Goal: Task Accomplishment & Management: Manage account settings

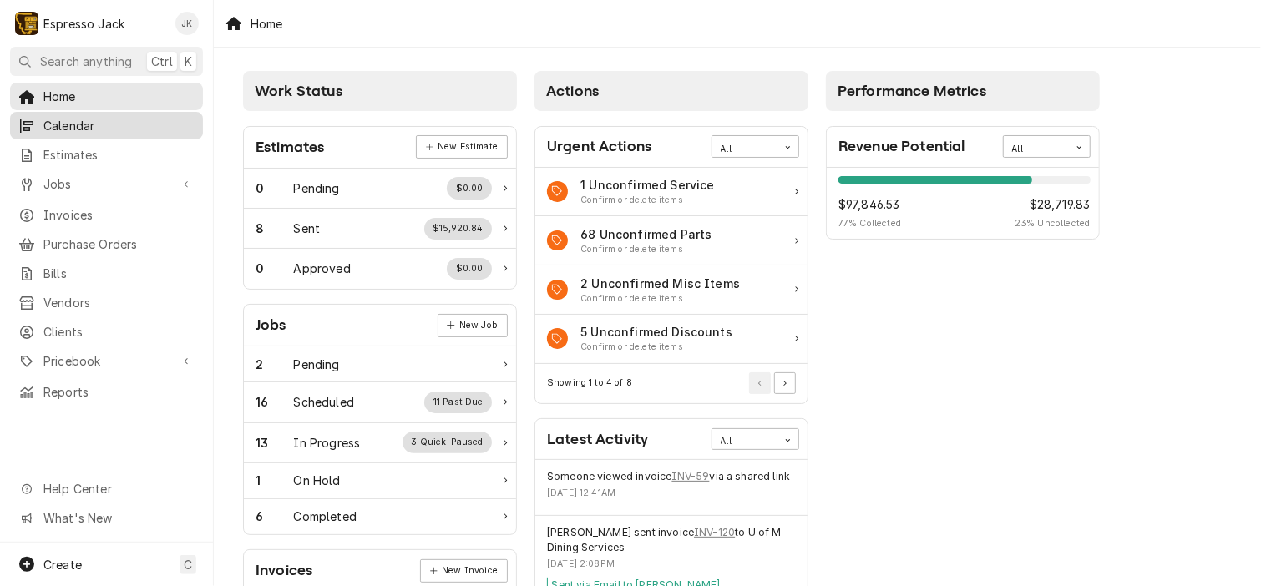
click at [130, 127] on span "Calendar" at bounding box center [118, 126] width 151 height 18
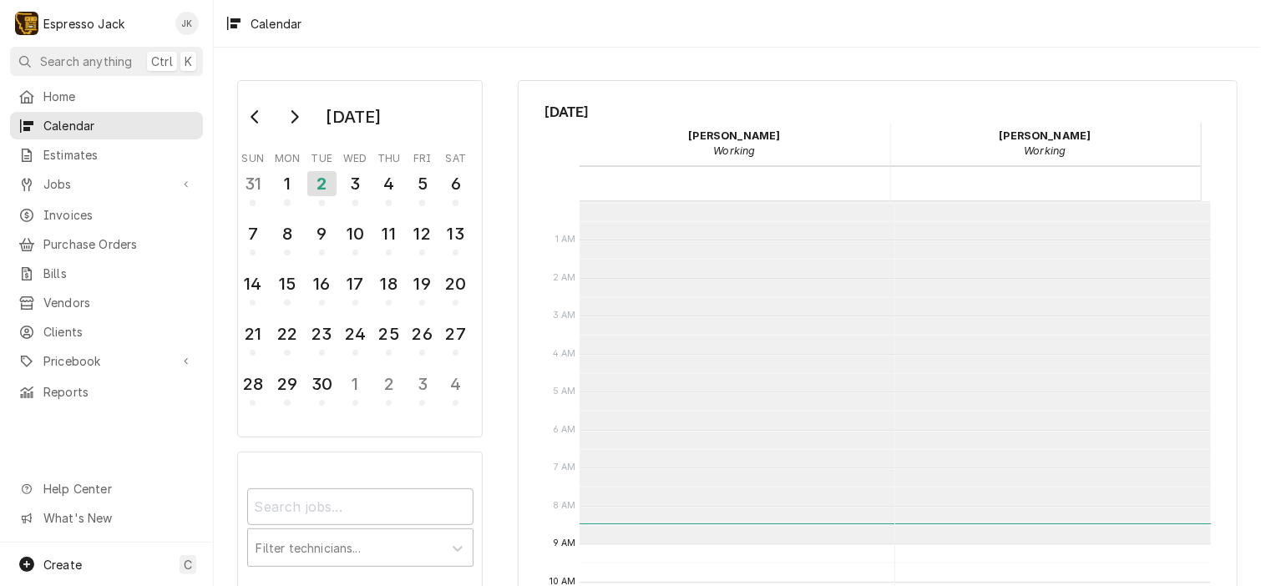
scroll to position [342, 0]
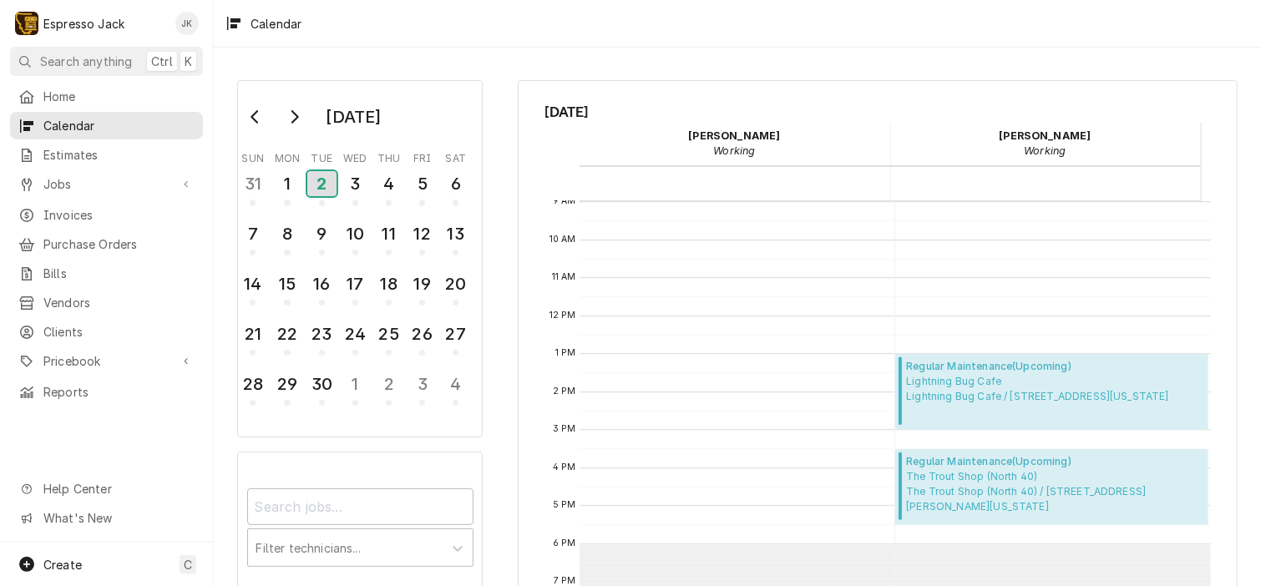
click at [323, 191] on div "2" at bounding box center [321, 183] width 29 height 25
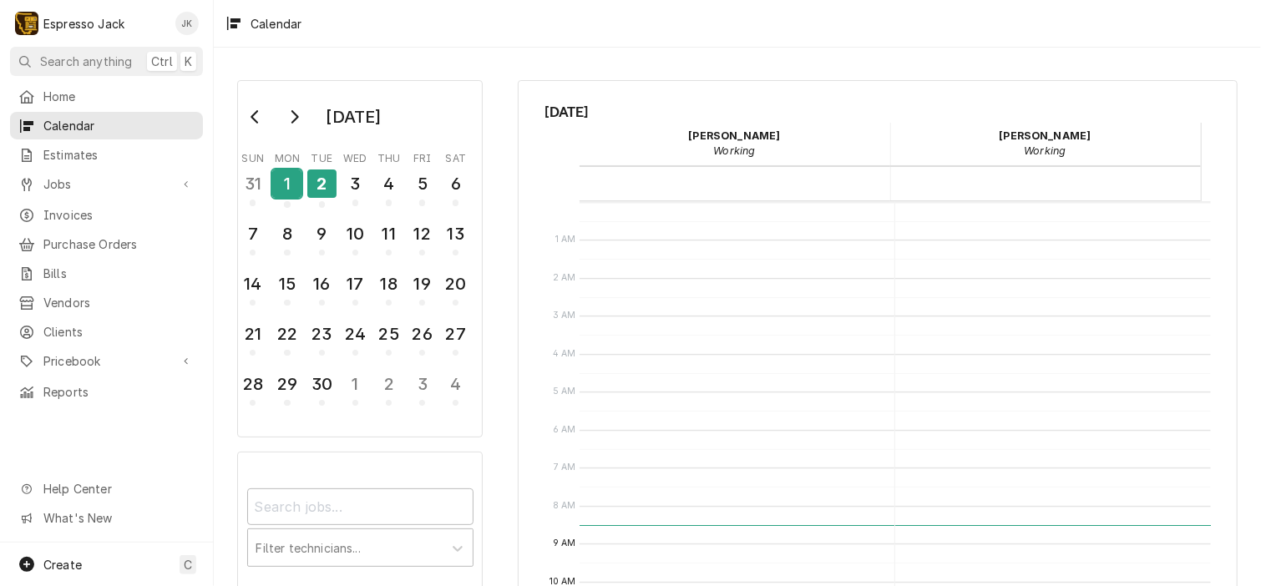
click at [297, 179] on div "1" at bounding box center [286, 184] width 29 height 28
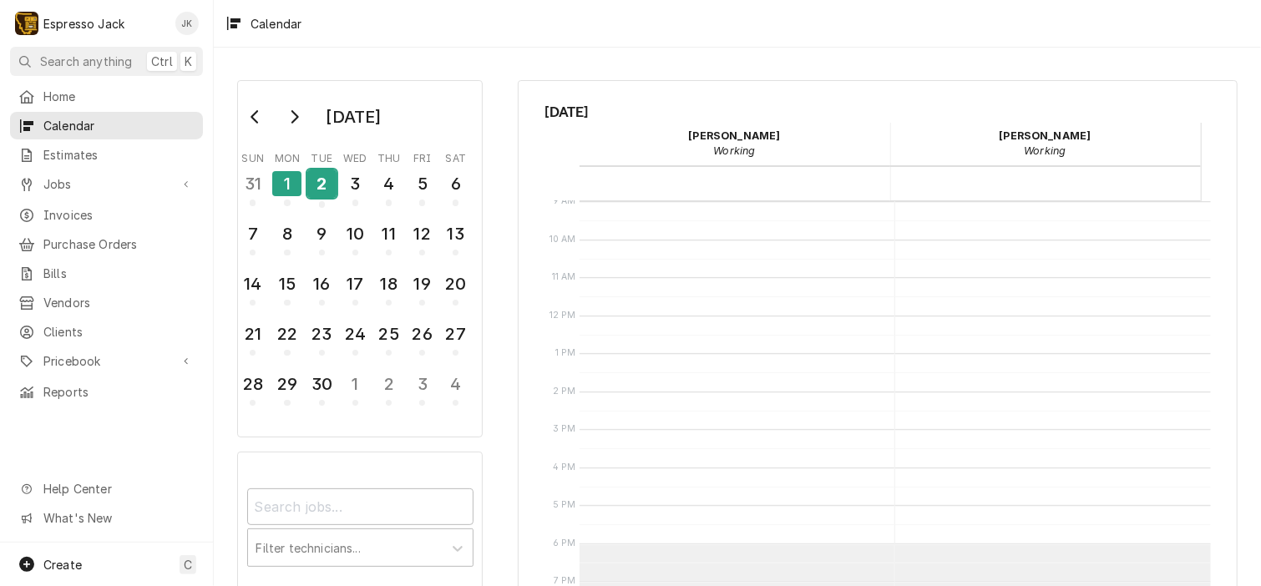
click at [313, 180] on div "2" at bounding box center [321, 184] width 29 height 28
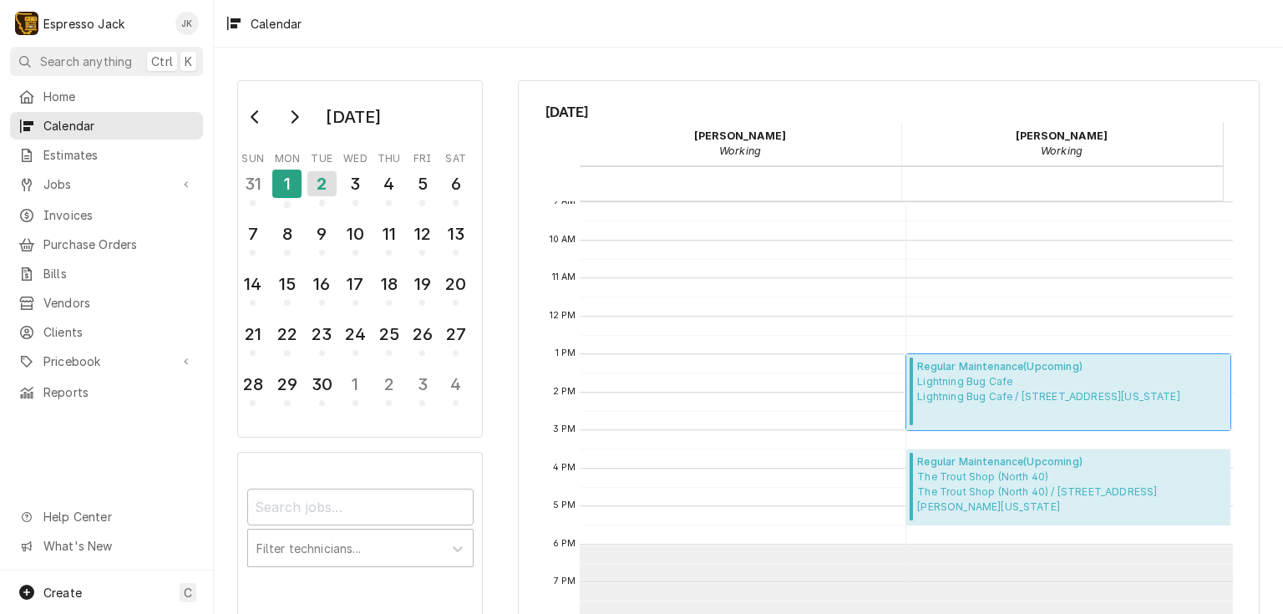
click at [991, 391] on span "Lightning Bug Cafe Lightning Bug Cafe / 136 Main St, Augusta, Montana 59410" at bounding box center [1048, 389] width 263 height 30
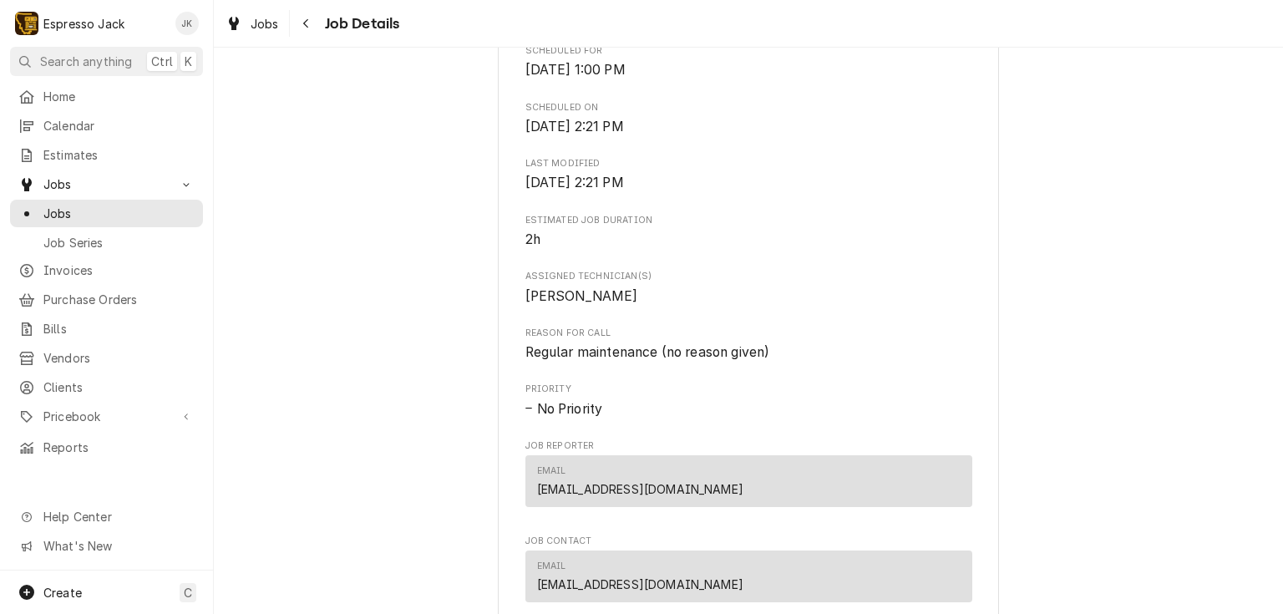
scroll to position [226, 0]
